Goal: Task Accomplishment & Management: Use online tool/utility

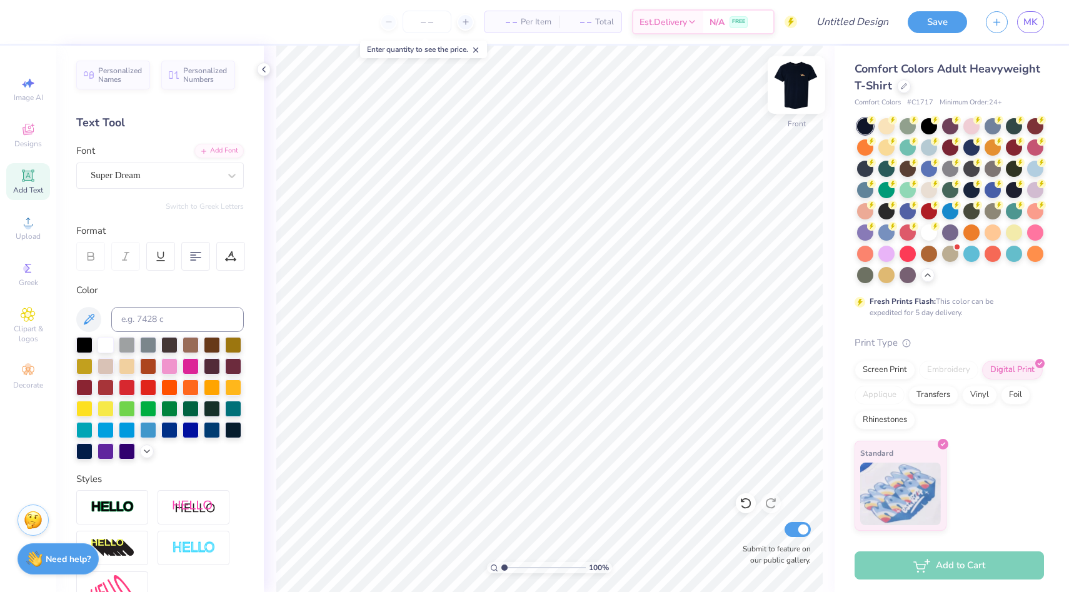
click at [797, 74] on img at bounding box center [797, 85] width 50 height 50
click at [788, 84] on img at bounding box center [797, 85] width 50 height 50
